Goal: Task Accomplishment & Management: Use online tool/utility

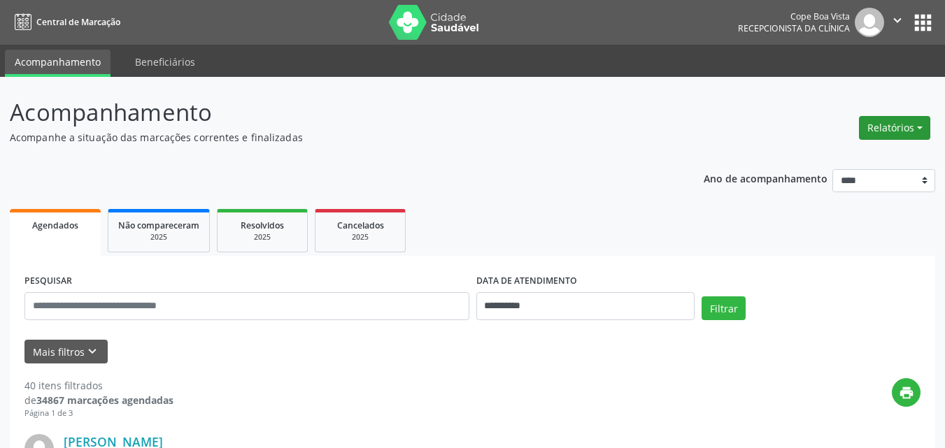
click at [919, 134] on button "Relatórios" at bounding box center [894, 128] width 71 height 24
drag, startPoint x: 914, startPoint y: 134, endPoint x: 865, endPoint y: 151, distance: 52.7
click at [914, 134] on button "Relatórios" at bounding box center [894, 128] width 71 height 24
click at [883, 129] on button "Relatórios" at bounding box center [894, 128] width 71 height 24
click at [840, 160] on link "Agendamentos" at bounding box center [854, 158] width 150 height 20
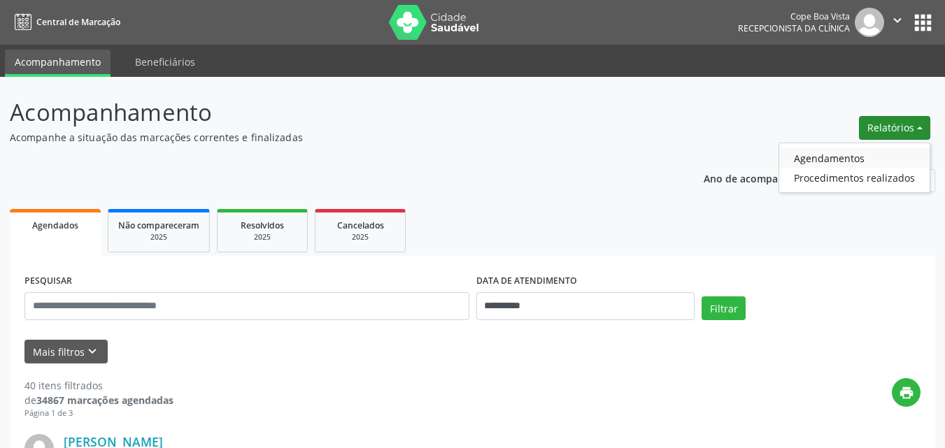
select select "*"
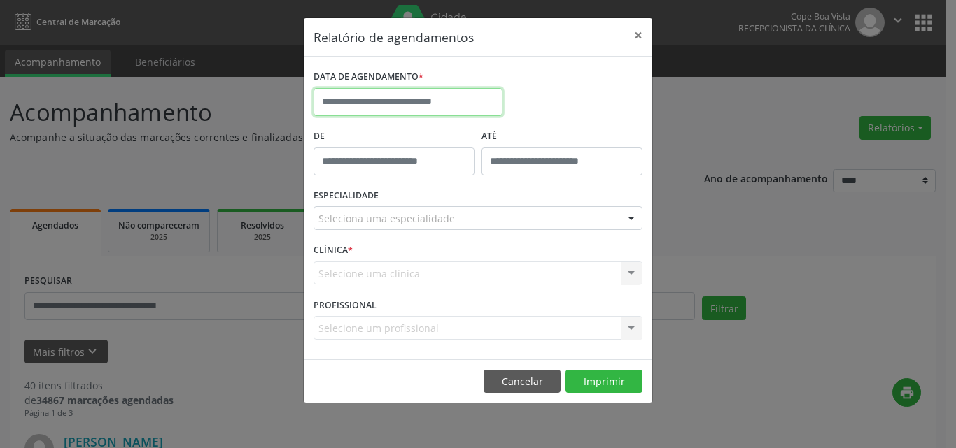
click at [414, 106] on input "text" at bounding box center [407, 102] width 189 height 28
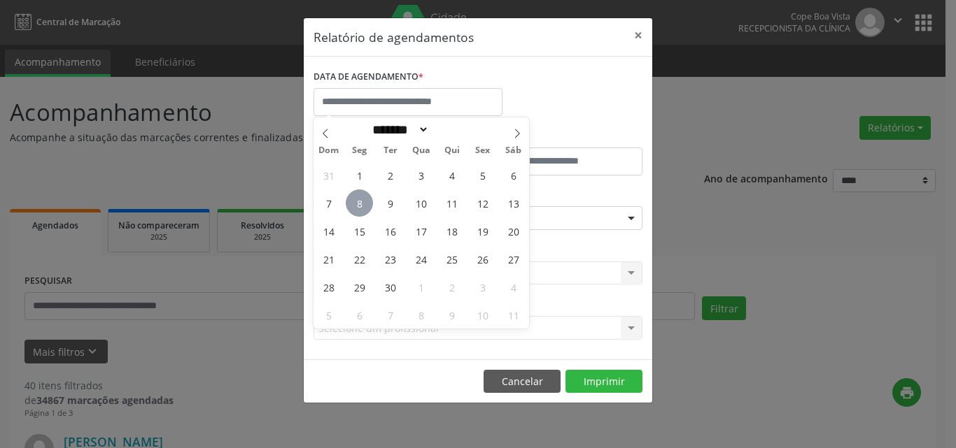
click at [367, 203] on span "8" at bounding box center [359, 203] width 27 height 27
type input "**********"
click at [367, 203] on span "8" at bounding box center [359, 203] width 27 height 27
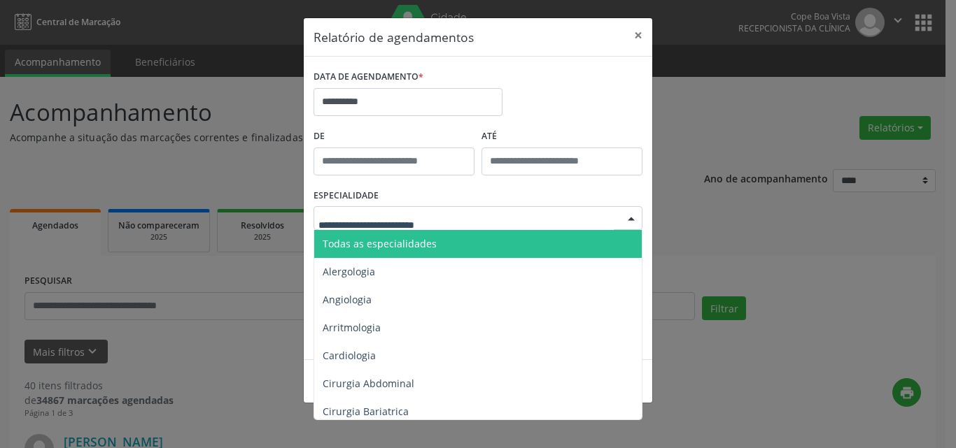
click at [402, 246] on span "Todas as especialidades" at bounding box center [380, 243] width 114 height 13
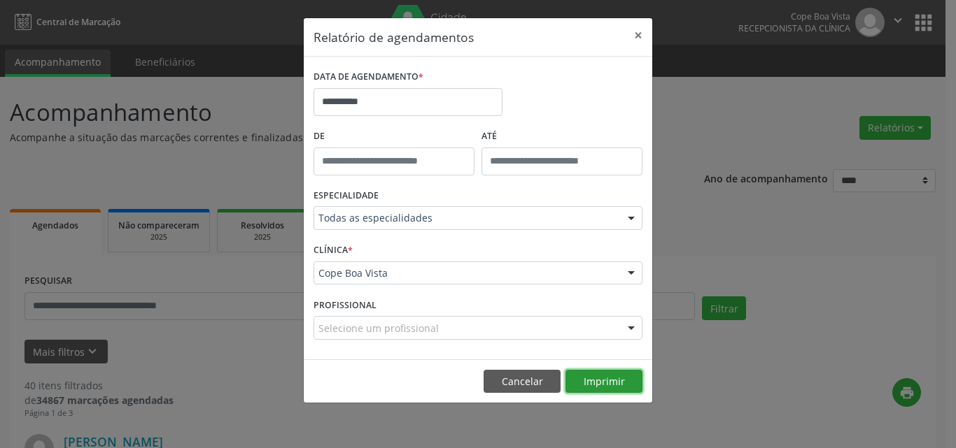
click at [592, 381] on button "Imprimir" at bounding box center [603, 382] width 77 height 24
click at [638, 36] on button "×" at bounding box center [638, 35] width 28 height 34
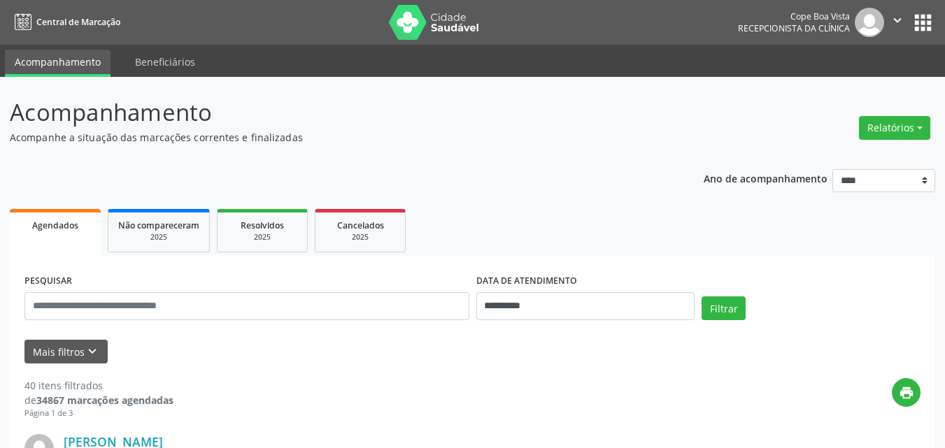
click at [498, 231] on ul "Agendados Não compareceram 2025 Resolvidos 2025 Cancelados 2025" at bounding box center [473, 231] width 926 height 50
click at [495, 227] on ul "Agendados Não compareceram 2025 Resolvidos 2025 Cancelados 2025" at bounding box center [473, 231] width 926 height 50
click at [497, 225] on ul "Agendados Não compareceram 2025 Resolvidos 2025 Cancelados 2025" at bounding box center [473, 231] width 926 height 50
click at [497, 223] on ul "Agendados Não compareceram 2025 Resolvidos 2025 Cancelados 2025" at bounding box center [473, 231] width 926 height 50
